Goal: Information Seeking & Learning: Learn about a topic

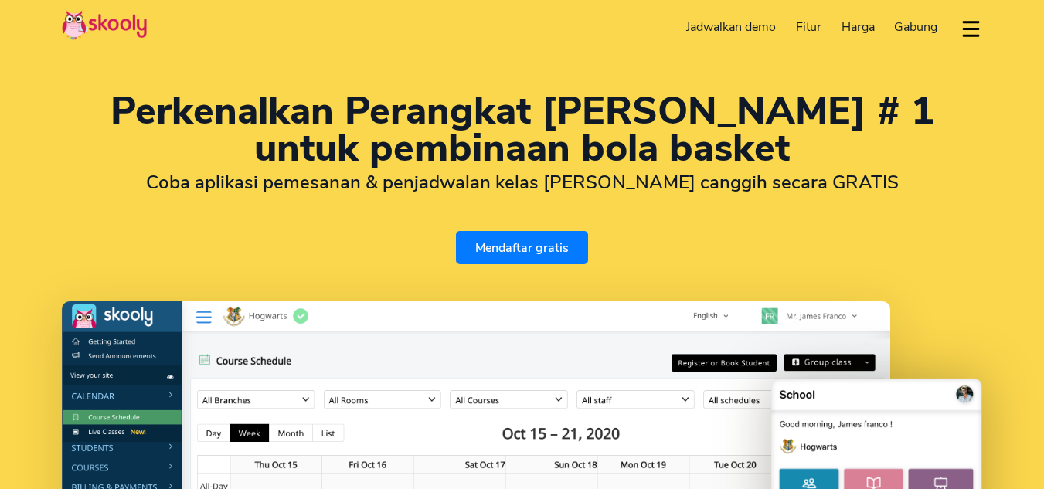
select select "id"
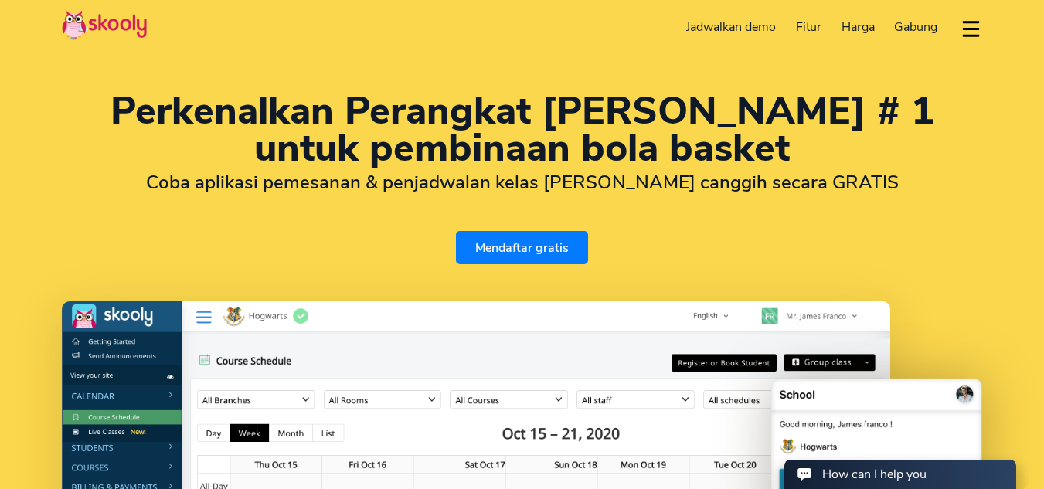
select select "39"
select select "[GEOGRAPHIC_DATA]"
select select "Europe/[GEOGRAPHIC_DATA]"
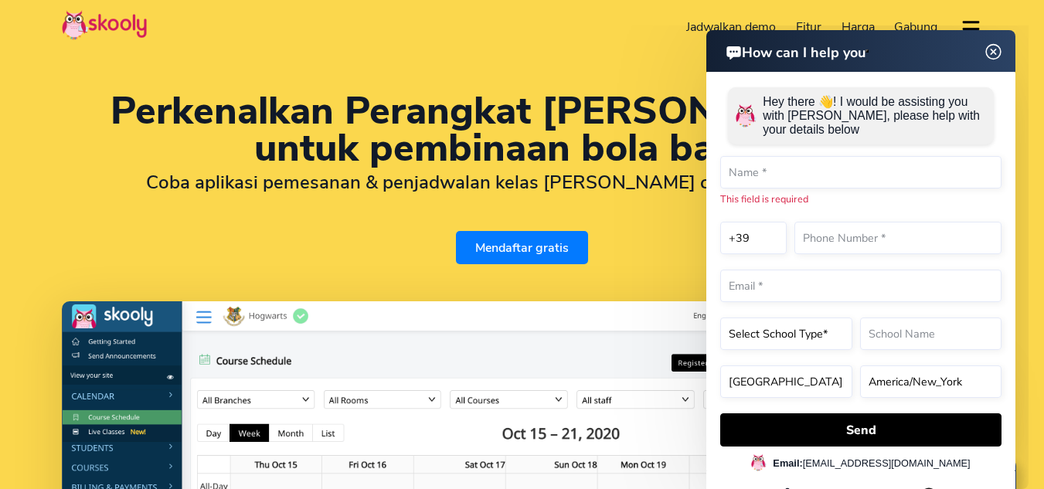
click at [305, 230] on div "Perkenalkan Perangkat [PERSON_NAME] # 1 untuk pembinaan bola basket Coba aplika…" at bounding box center [522, 179] width 921 height 172
click at [992, 50] on img at bounding box center [993, 52] width 29 height 19
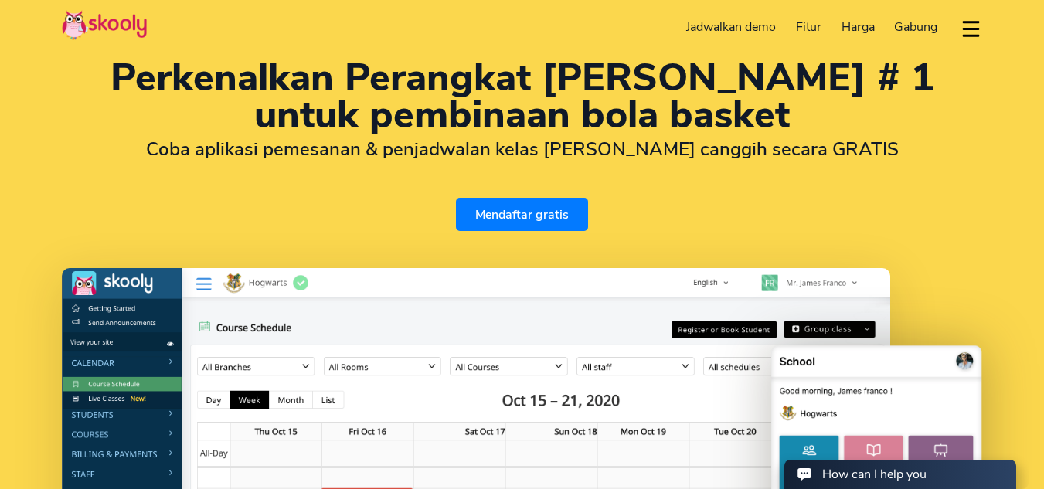
scroll to position [34, 0]
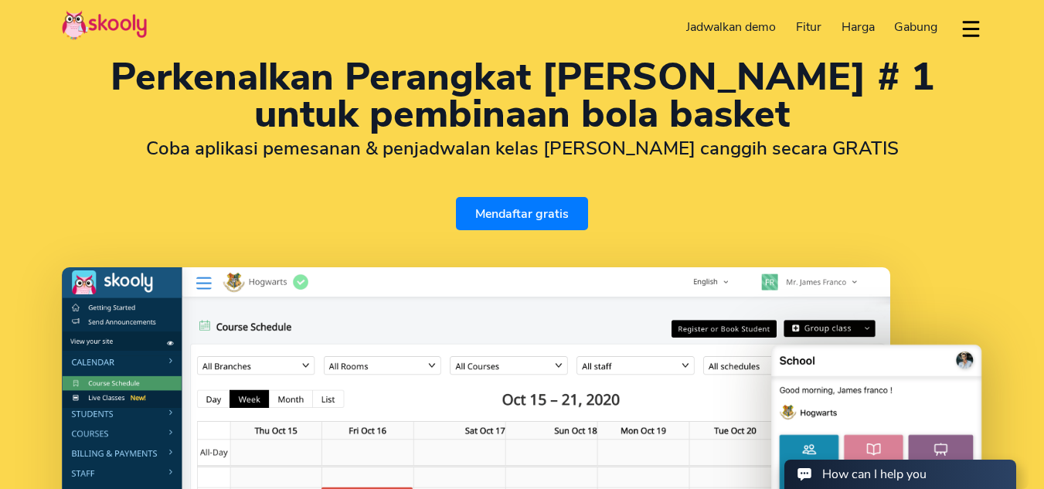
click at [856, 26] on span "Harga" at bounding box center [858, 27] width 33 height 17
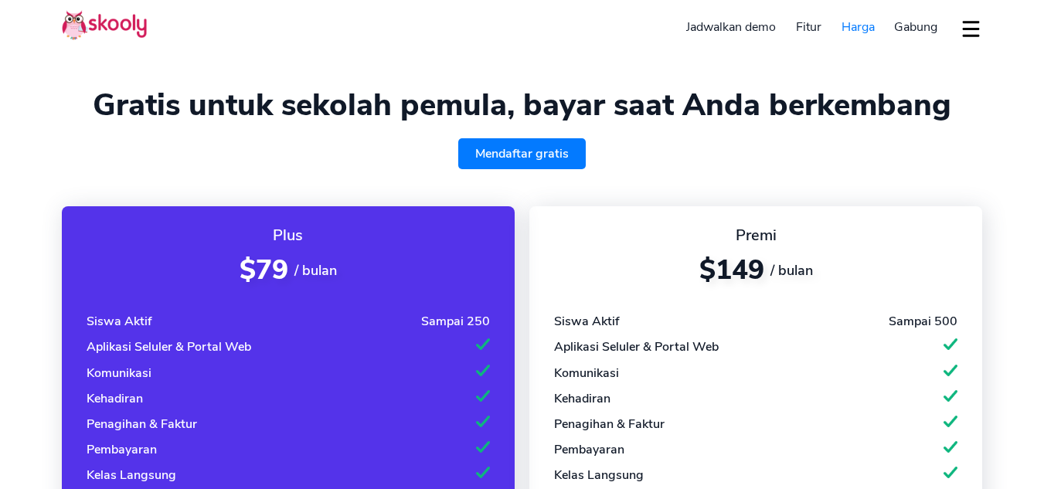
select select "id"
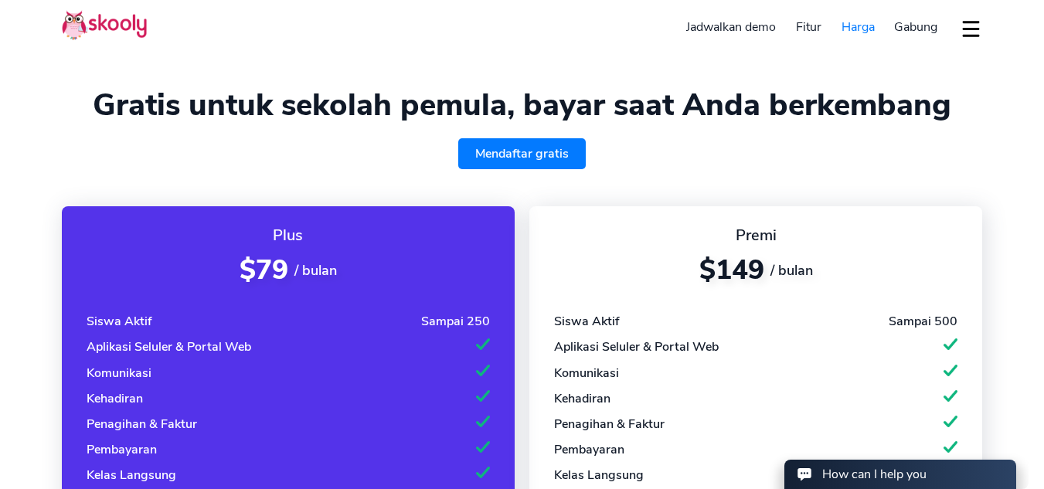
select select "39"
select select "[GEOGRAPHIC_DATA]"
select select "Europe/[GEOGRAPHIC_DATA]"
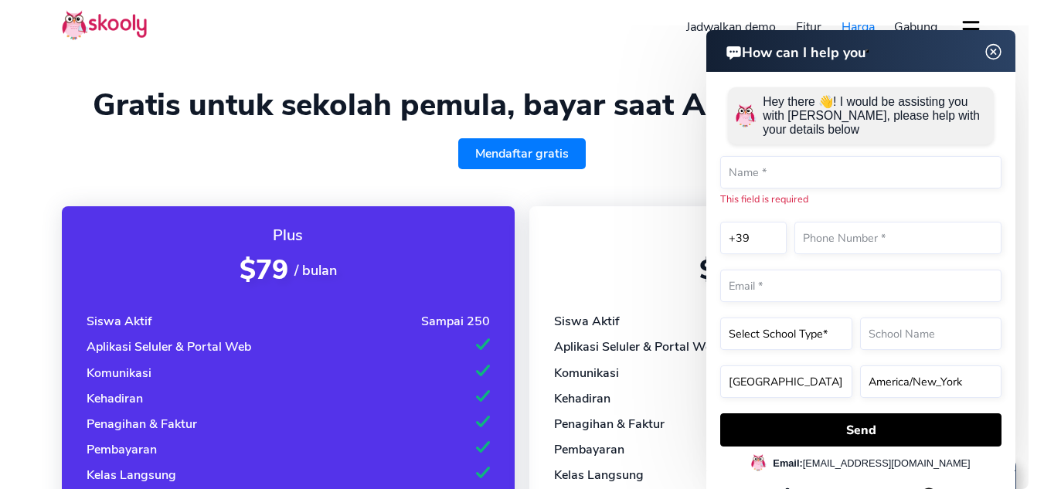
click at [993, 49] on img at bounding box center [993, 52] width 29 height 19
